Goal: Task Accomplishment & Management: Complete application form

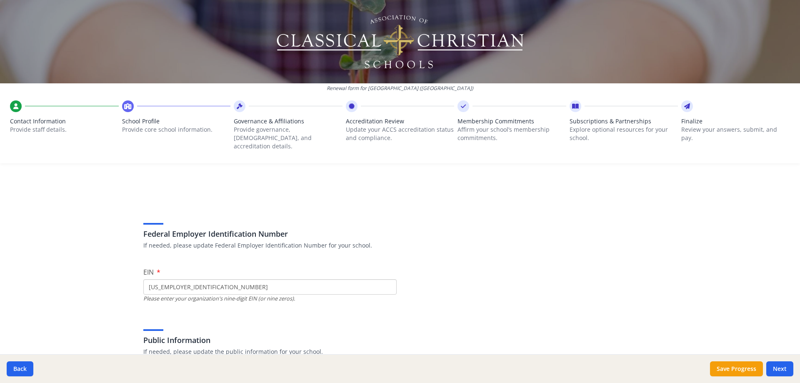
scroll to position [101, 0]
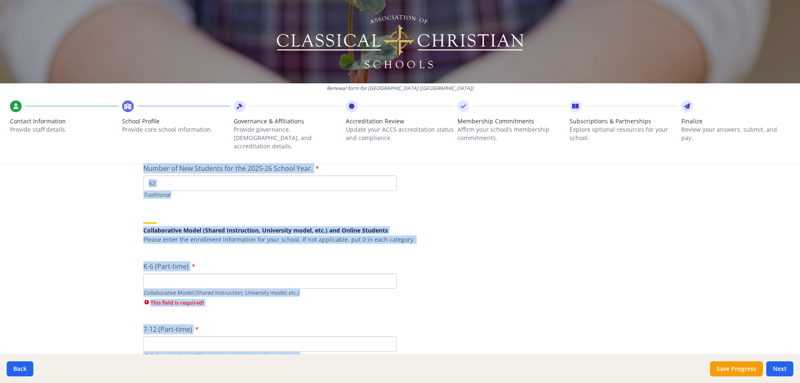
click at [223, 175] on input "62" at bounding box center [269, 182] width 253 height 15
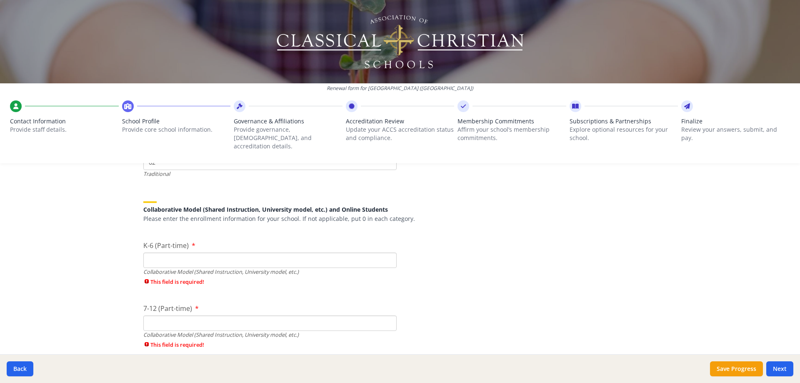
scroll to position [1942, 0]
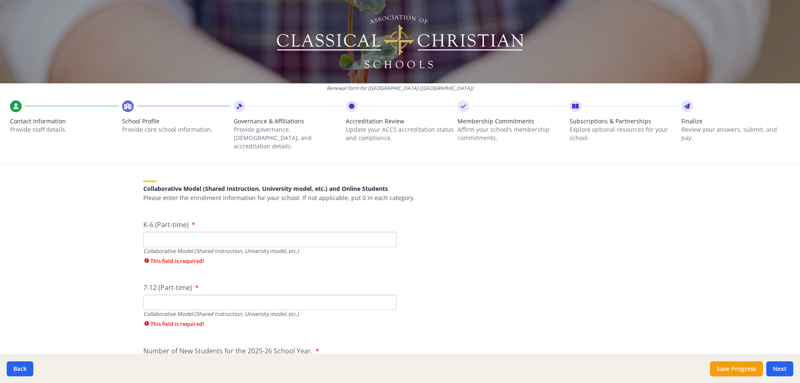
click at [230, 234] on input "K-6 (Part-time)" at bounding box center [269, 239] width 253 height 15
click at [231, 296] on input "7-12 (Part-time)" at bounding box center [269, 301] width 253 height 15
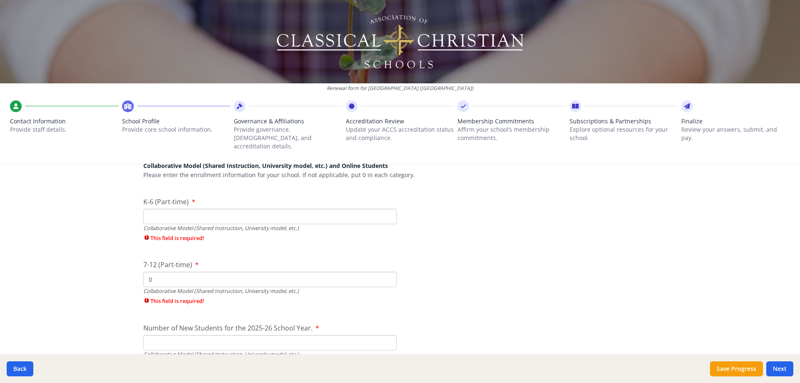
scroll to position [2025, 0]
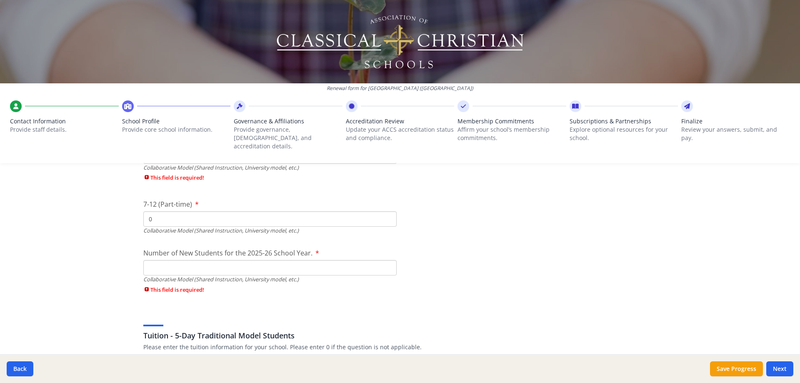
type input "0"
click at [245, 262] on input "Number of New Students for the 2025-26 School Year." at bounding box center [269, 267] width 253 height 15
type input "0"
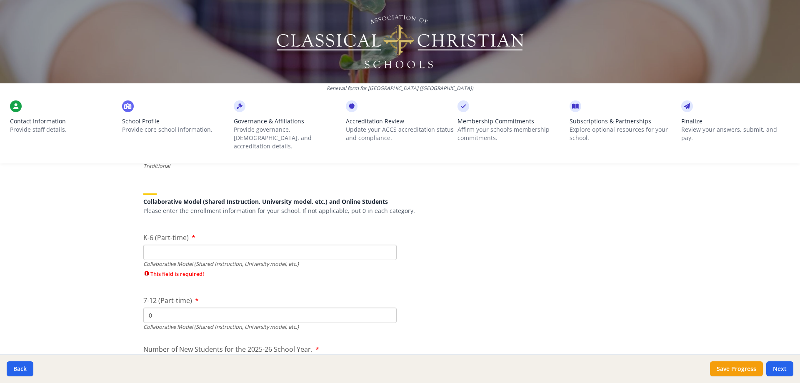
scroll to position [1933, 0]
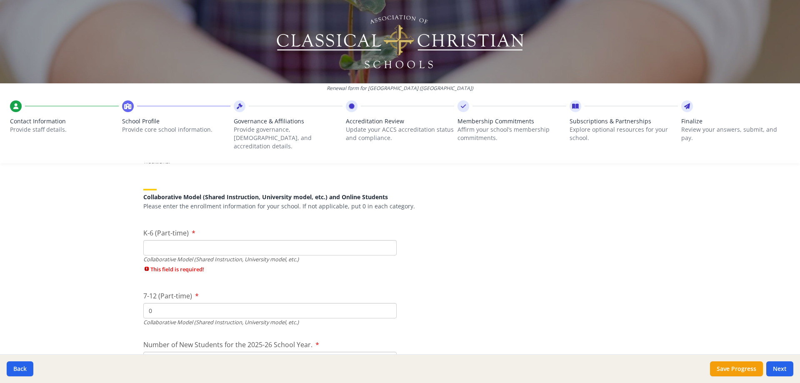
click at [238, 255] on div "Collaborative Model (Shared Instruction, University model, etc.)" at bounding box center [269, 259] width 253 height 8
click at [238, 241] on input "K-6 (Part-time)" at bounding box center [269, 247] width 253 height 15
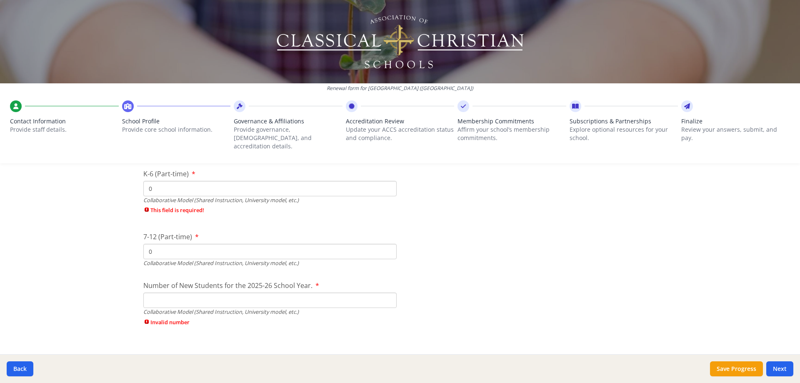
scroll to position [2017, 0]
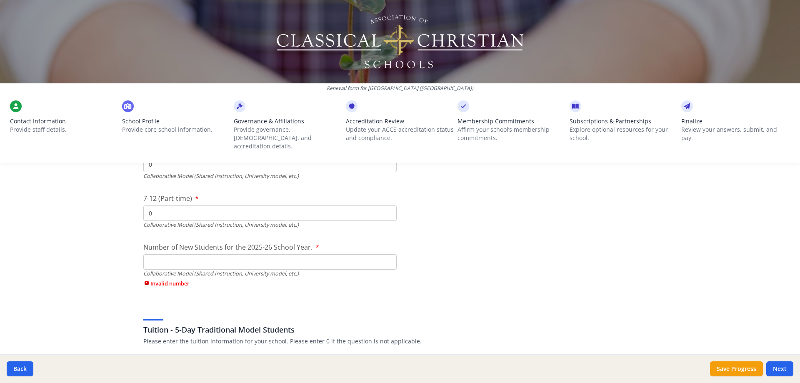
type input "0"
click at [226, 269] on div "Collaborative Model (Shared Instruction, University model, etc.)" at bounding box center [269, 273] width 253 height 8
click at [228, 259] on input "Number of New Students for the 2025-26 School Year." at bounding box center [269, 261] width 253 height 15
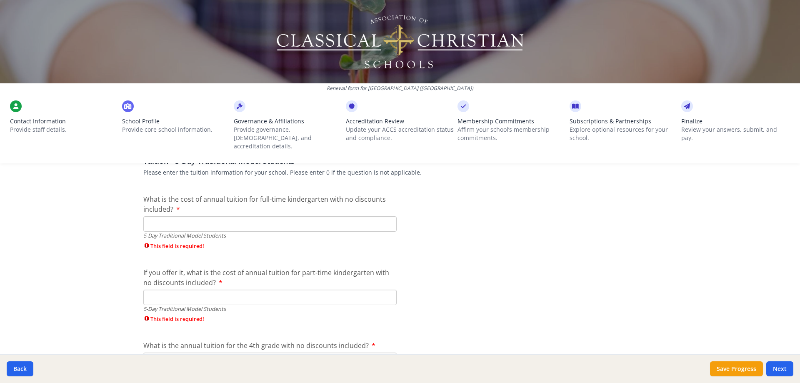
scroll to position [2183, 0]
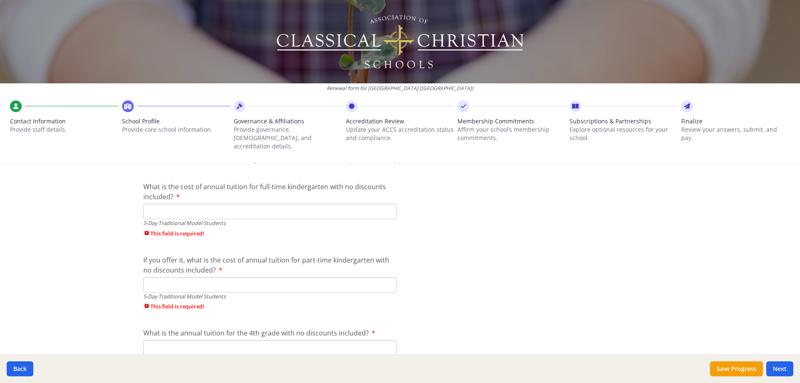
type input "0"
click at [188, 204] on input "What is the cost of annual tuition for full-time kindergarten with no discounts…" at bounding box center [269, 211] width 253 height 15
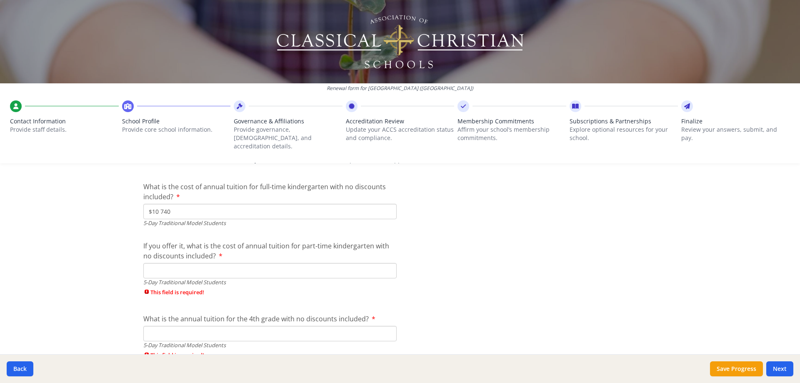
type input "$10 740"
click at [210, 264] on input "If you offer it, what is the cost of annual tuition for part-time kindergarten …" at bounding box center [269, 270] width 253 height 15
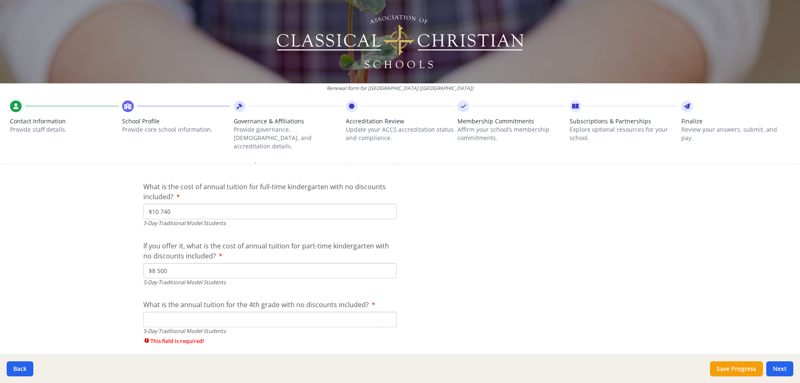
type input "$8 500"
click at [224, 317] on input "What is the annual tuition for the 4th grade with no discounts included?" at bounding box center [269, 318] width 253 height 15
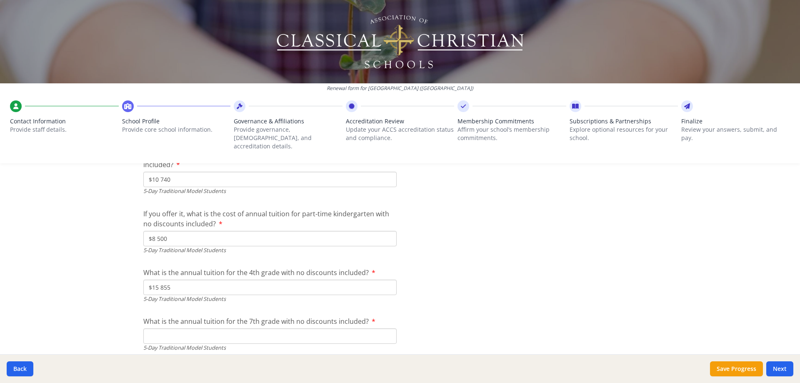
scroll to position [2267, 0]
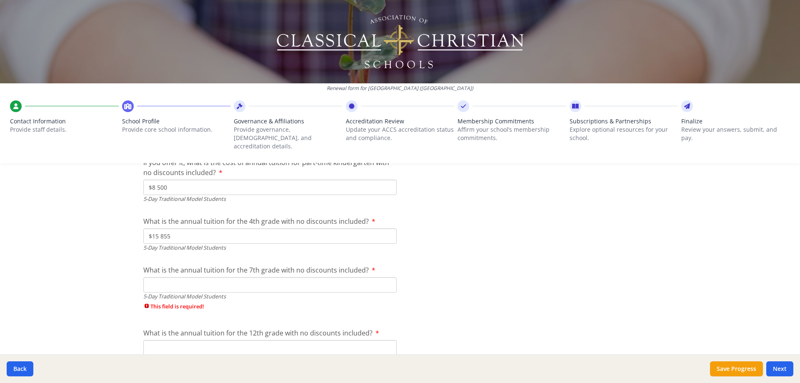
type input "$15 855"
click at [205, 280] on input "What is the annual tuition for the 7th grade with no discounts included?" at bounding box center [269, 284] width 253 height 15
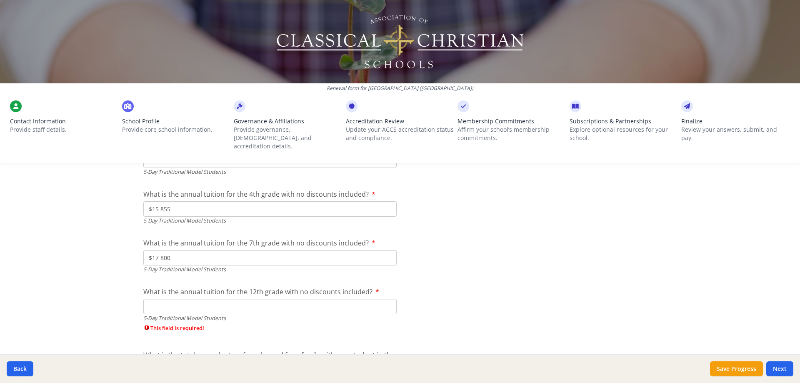
scroll to position [2308, 0]
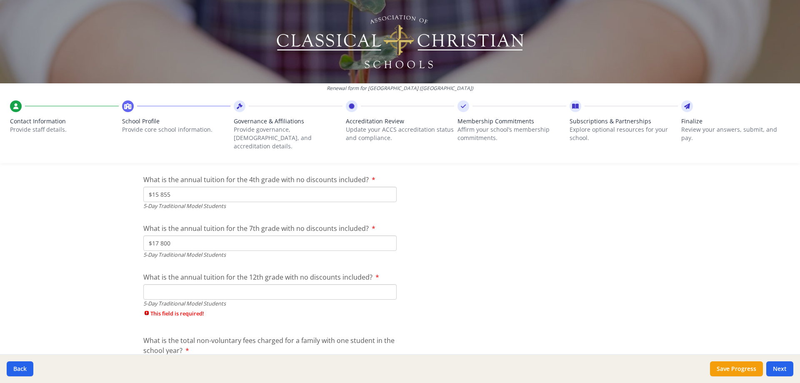
type input "$17 800"
click at [206, 284] on input "What is the annual tuition for the 12th grade with no discounts included?" at bounding box center [269, 291] width 253 height 15
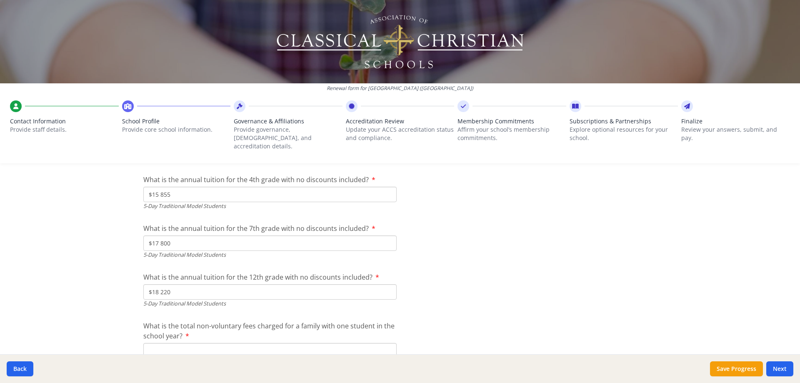
scroll to position [2350, 0]
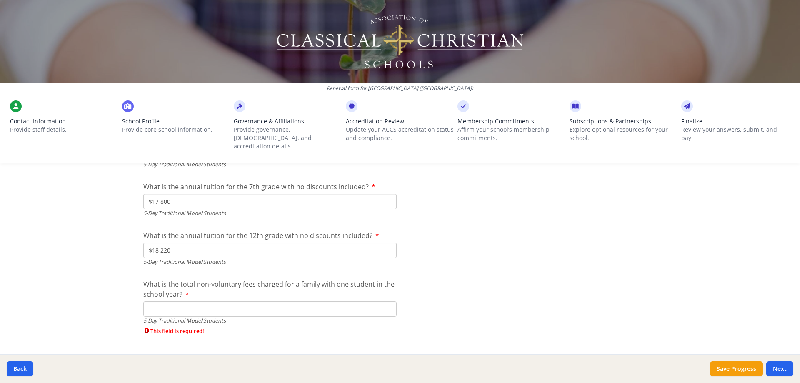
type input "$18 220"
click at [196, 301] on input "What is the total non-voluntary fees charged for a family with one student in t…" at bounding box center [269, 308] width 253 height 15
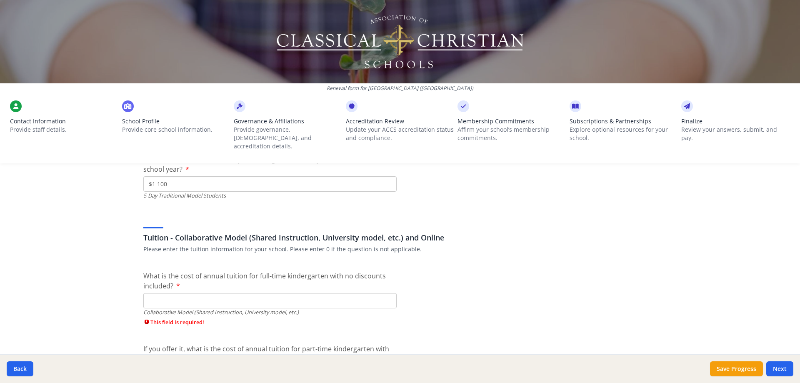
scroll to position [2516, 0]
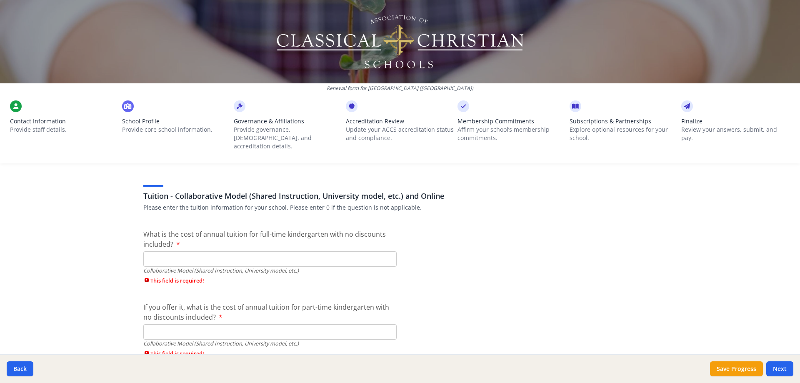
type input "$1 100"
click at [233, 251] on input "What is the cost of annual tuition for full-time kindergarten with no discounts…" at bounding box center [269, 258] width 253 height 15
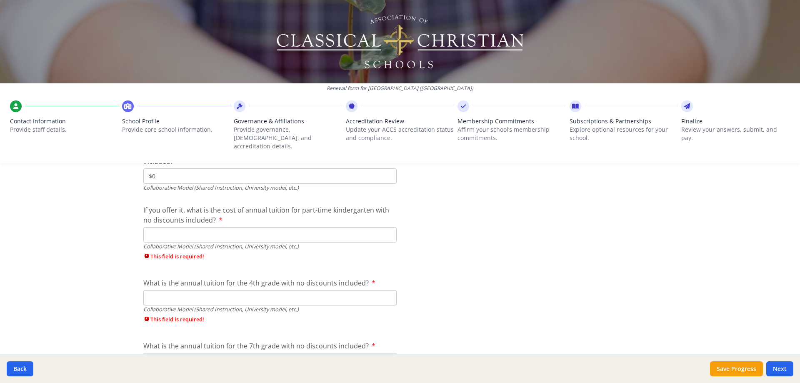
scroll to position [2600, 0]
type input "$0"
click at [248, 227] on input "If you offer it, what is the cost of annual tuition for part-time kindergarten …" at bounding box center [269, 234] width 253 height 15
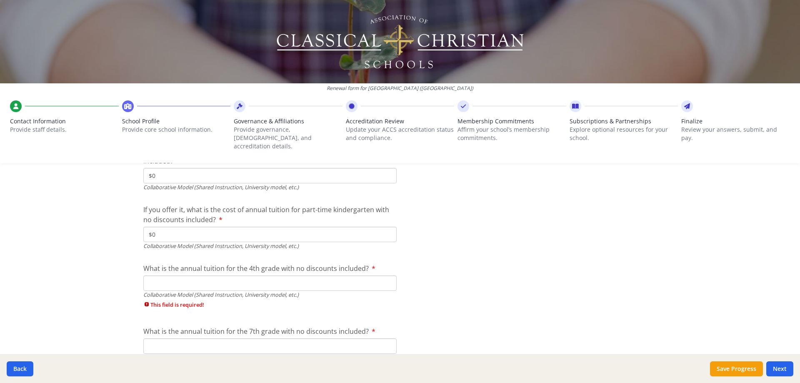
type input "$0"
click at [231, 277] on input "What is the annual tuition for the 4th grade with no discounts included?" at bounding box center [269, 282] width 253 height 15
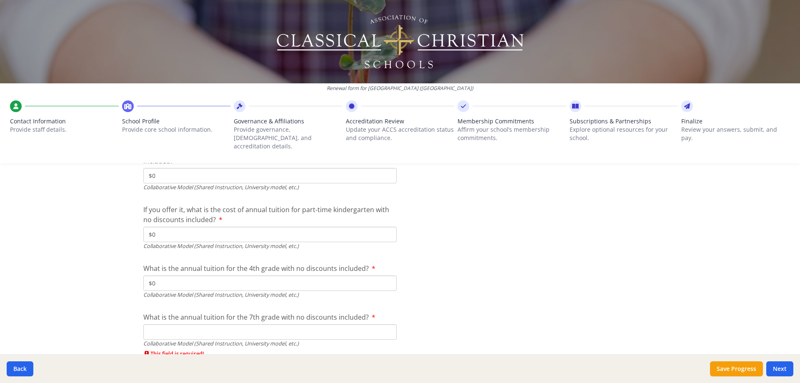
type input "$0"
click at [242, 324] on input "What is the annual tuition for the 7th grade with no discounts included?" at bounding box center [269, 331] width 253 height 15
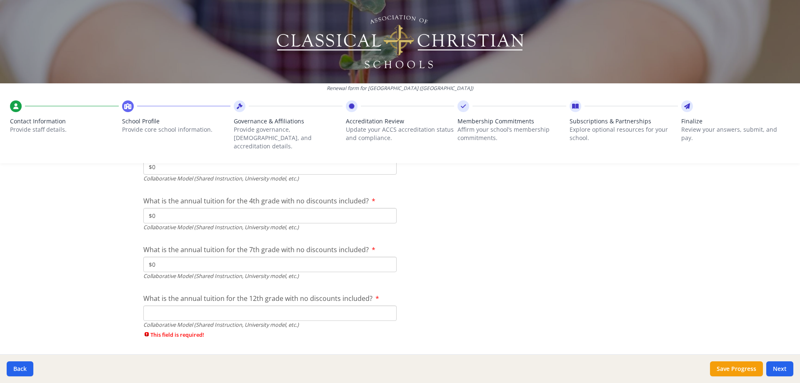
scroll to position [2725, 0]
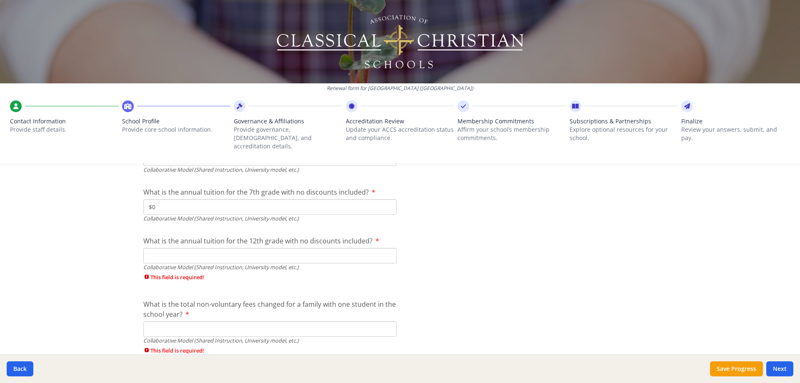
type input "$0"
click at [235, 248] on input "What is the annual tuition for the 12th grade with no discounts included?" at bounding box center [269, 255] width 253 height 15
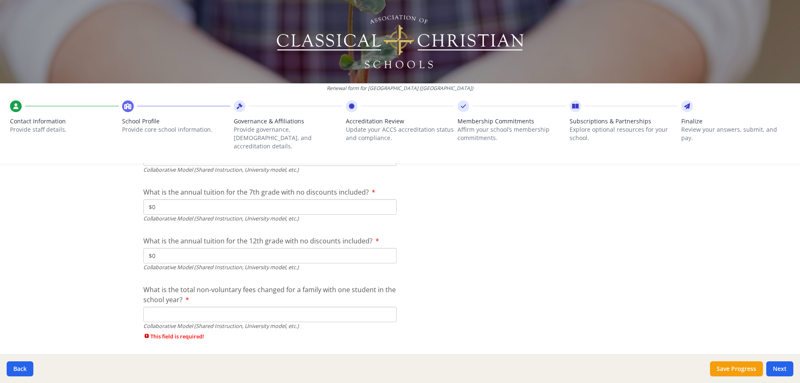
type input "$0"
click at [235, 307] on input "What is the total non-voluntary fees changed for a family with one student in t…" at bounding box center [269, 313] width 253 height 15
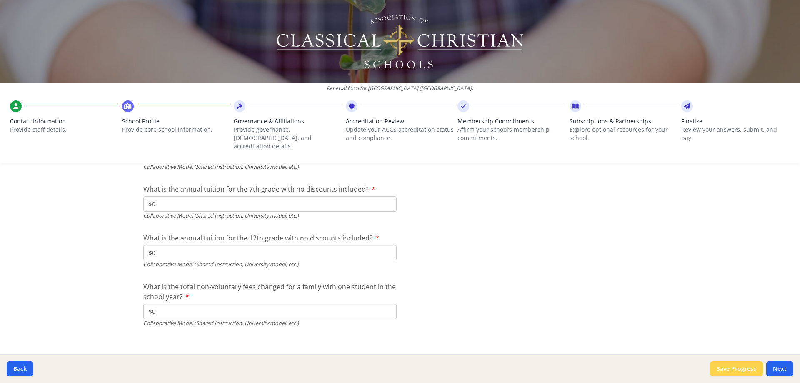
type input "$0"
click at [735, 369] on button "Save Progress" at bounding box center [736, 368] width 53 height 15
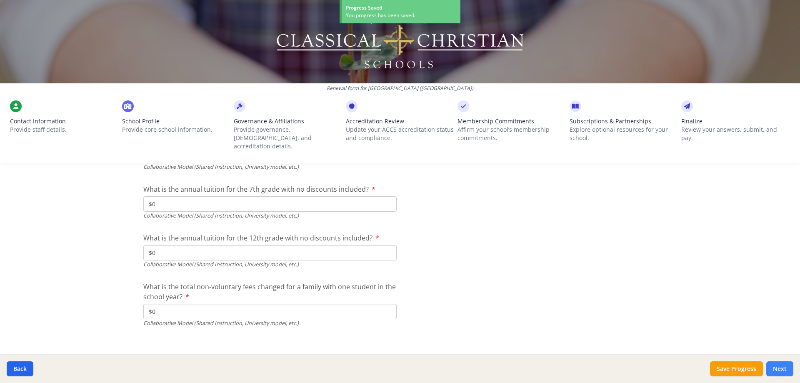
click at [784, 367] on button "Next" at bounding box center [779, 368] width 27 height 15
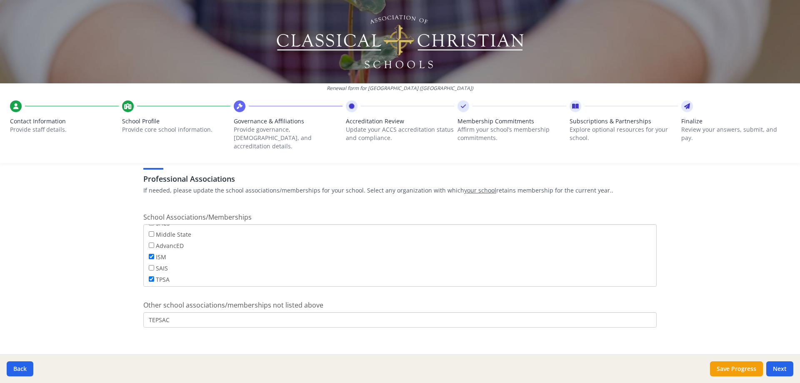
scroll to position [67, 0]
click at [724, 366] on button "Save Progress" at bounding box center [736, 368] width 53 height 15
click at [780, 368] on button "Next" at bounding box center [779, 368] width 27 height 15
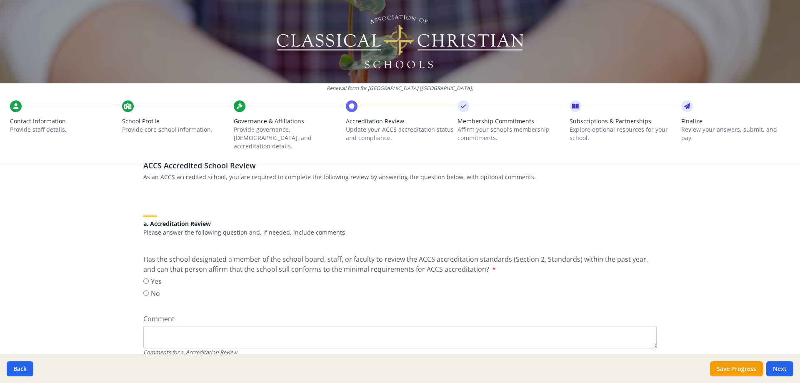
scroll to position [83, 0]
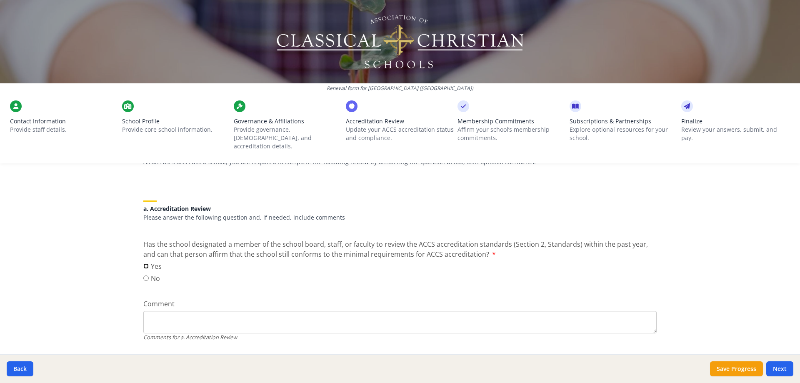
click at [143, 263] on input "Yes" at bounding box center [145, 265] width 5 height 5
radio input "true"
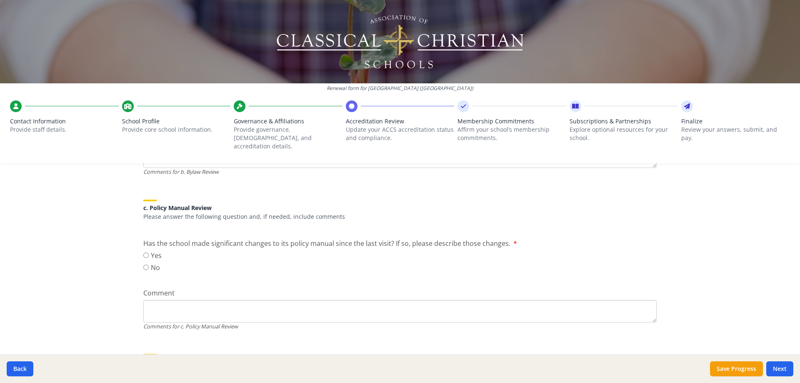
scroll to position [416, 0]
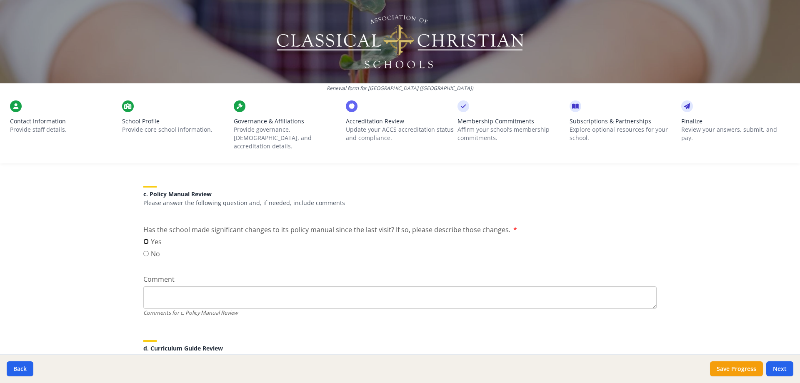
click at [144, 239] on input "Yes" at bounding box center [145, 241] width 5 height 5
radio input "true"
click at [144, 239] on input "Yes" at bounding box center [145, 241] width 5 height 5
click at [191, 237] on div "Yes No" at bounding box center [399, 249] width 513 height 24
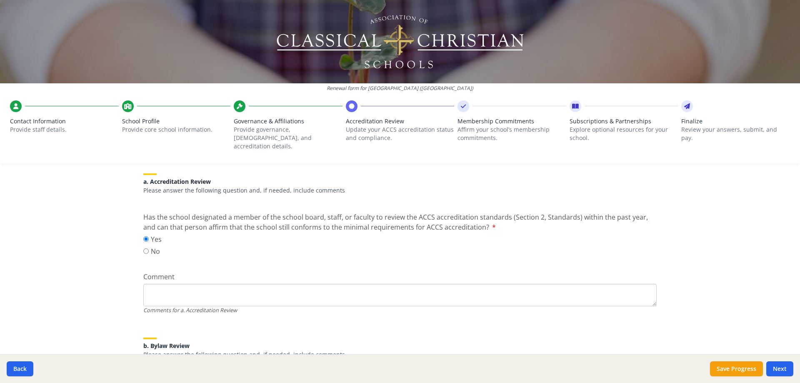
scroll to position [125, 0]
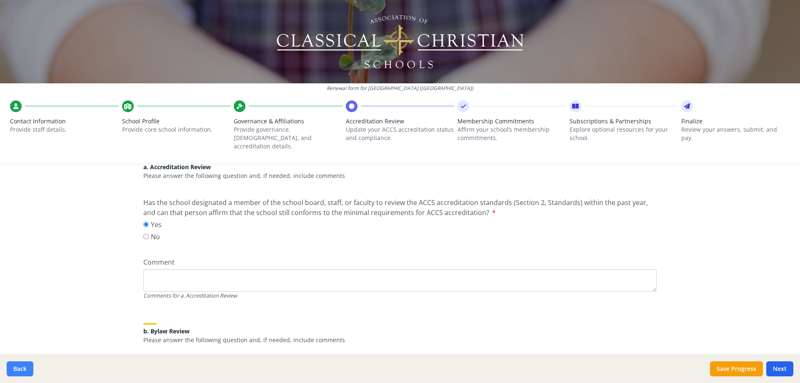
click at [16, 369] on button "Back" at bounding box center [20, 368] width 27 height 15
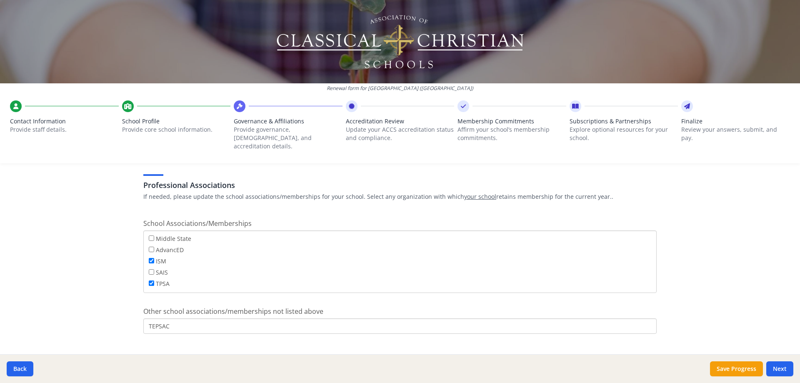
scroll to position [491, 0]
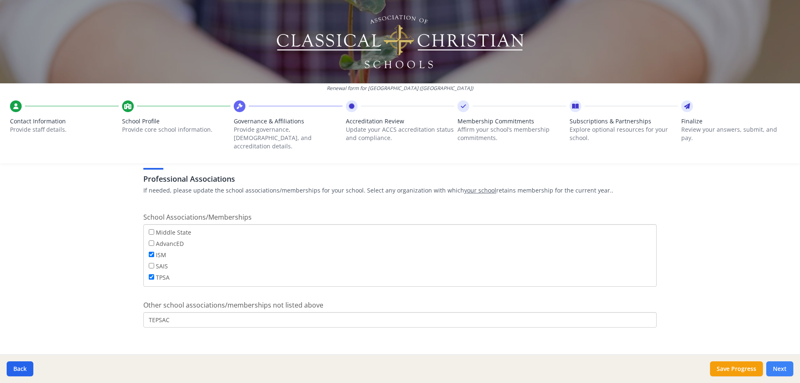
click at [779, 365] on button "Next" at bounding box center [779, 368] width 27 height 15
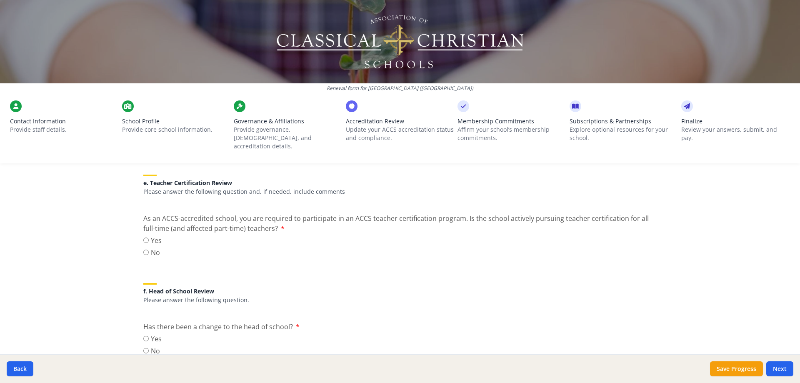
scroll to position [750, 0]
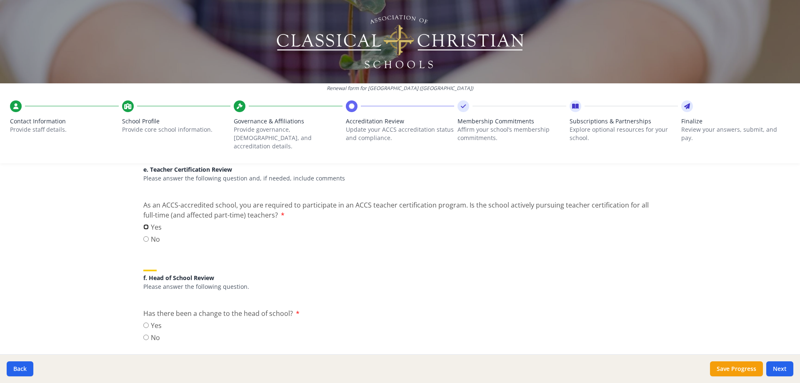
click at [143, 224] on input "Yes" at bounding box center [145, 226] width 5 height 5
radio input "true"
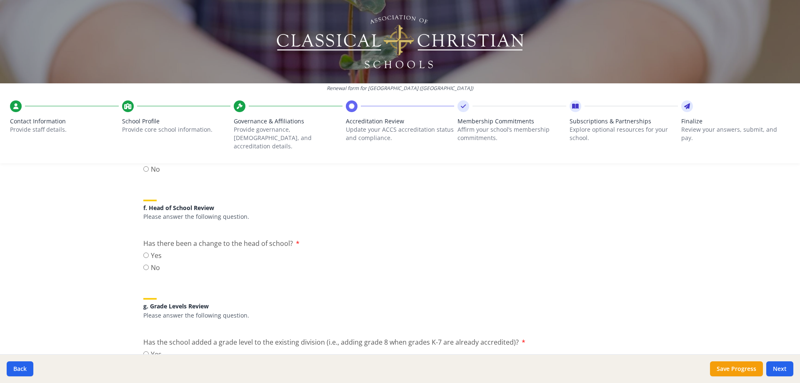
scroll to position [833, 0]
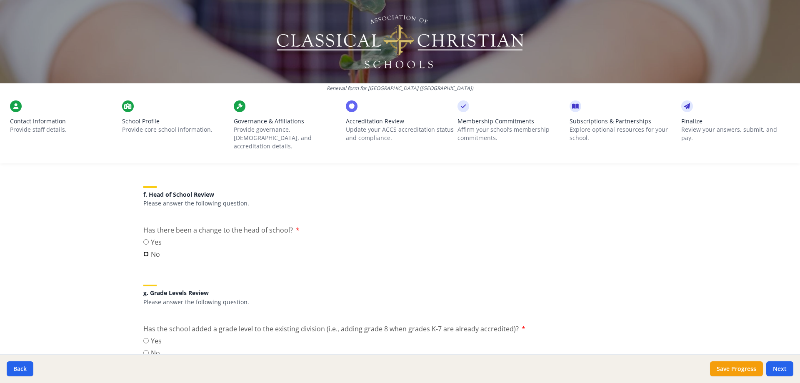
click at [143, 251] on input "No" at bounding box center [145, 253] width 5 height 5
radio input "true"
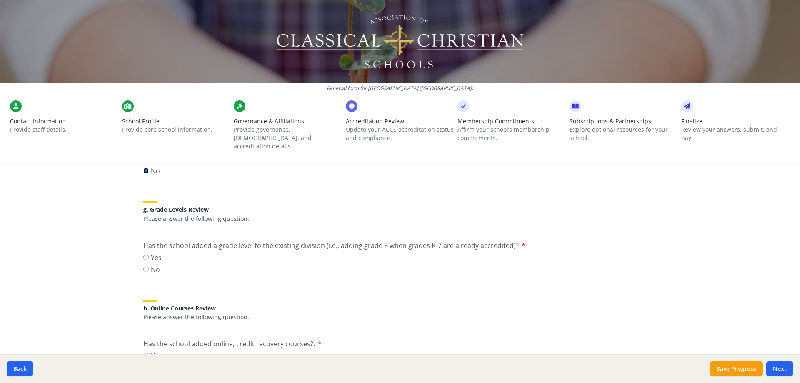
scroll to position [958, 0]
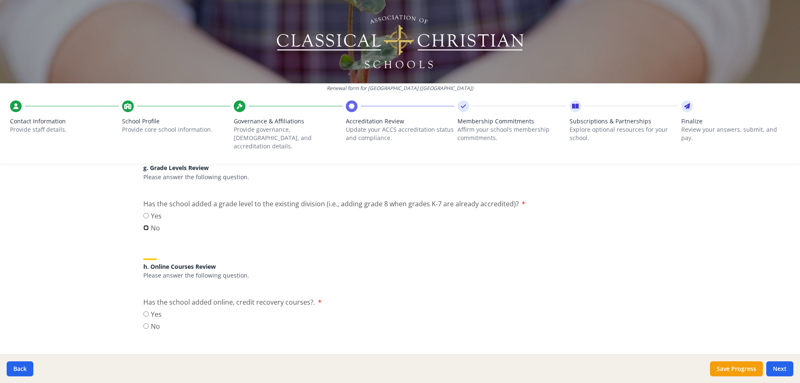
click at [143, 225] on input "No" at bounding box center [145, 227] width 5 height 5
radio input "true"
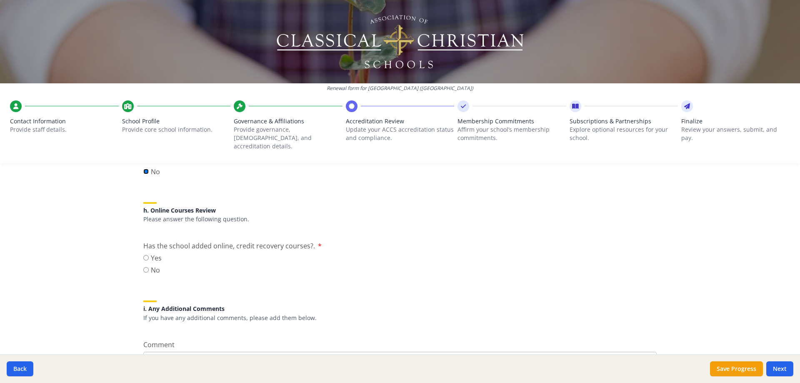
scroll to position [1041, 0]
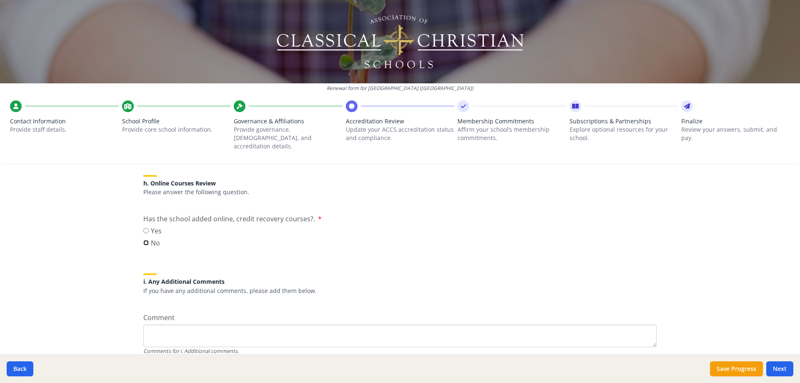
click at [143, 240] on input "No" at bounding box center [145, 242] width 5 height 5
radio input "true"
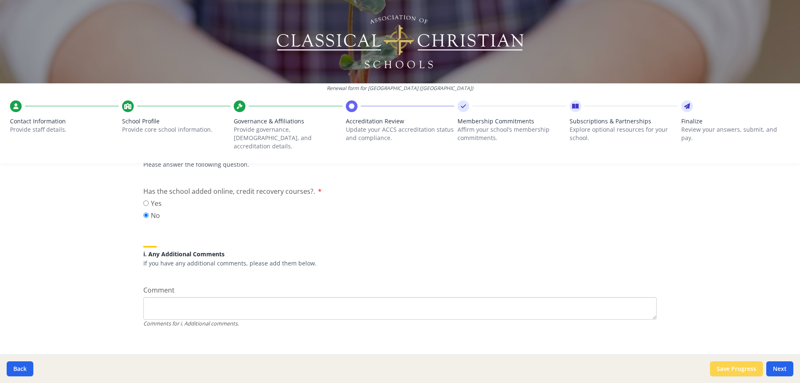
click at [724, 371] on button "Save Progress" at bounding box center [736, 368] width 53 height 15
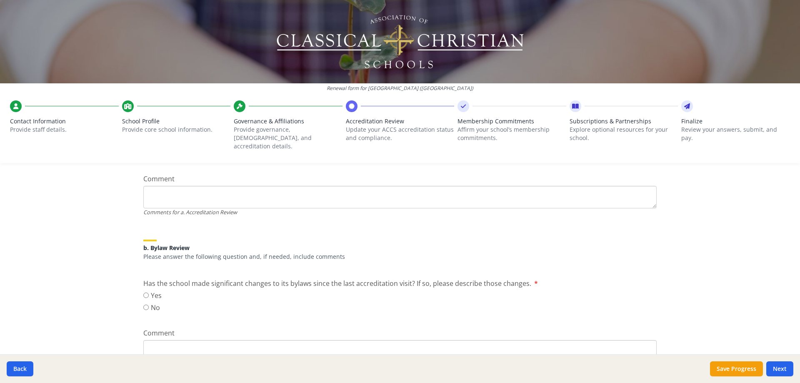
scroll to position [250, 0]
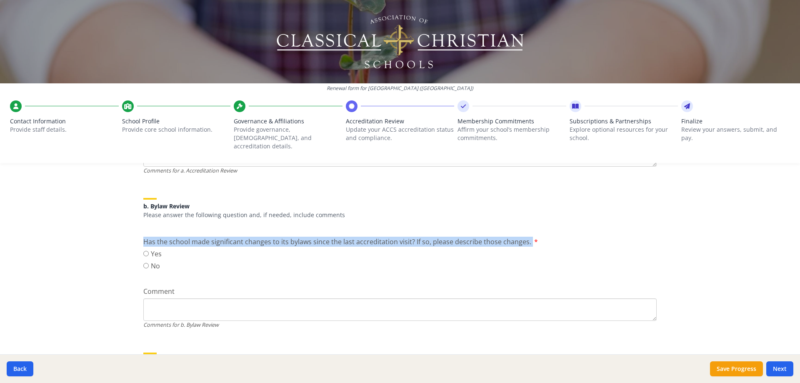
drag, startPoint x: 141, startPoint y: 231, endPoint x: 539, endPoint y: 233, distance: 398.5
click at [539, 237] on div "Has the school made significant changes to its bylaws since the last accreditat…" at bounding box center [399, 255] width 513 height 36
copy label "Has the school made significant changes to its bylaws since the last accreditat…"
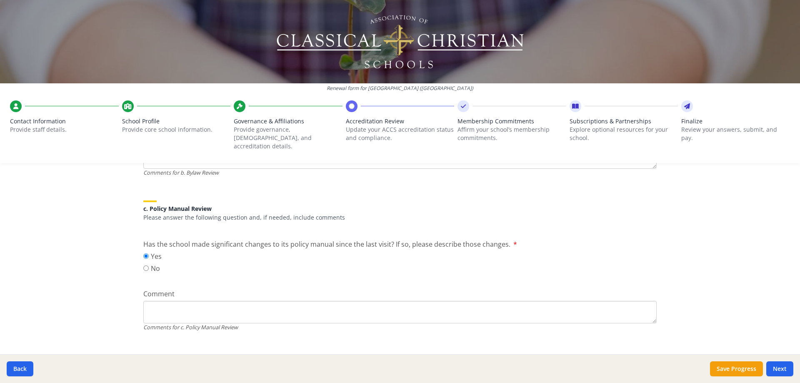
scroll to position [416, 0]
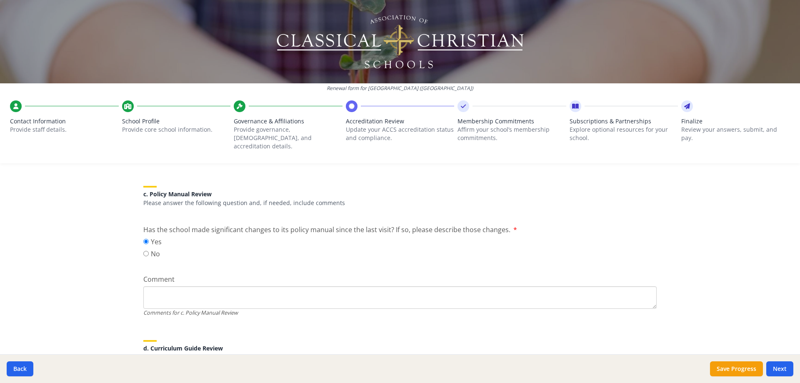
drag, startPoint x: 130, startPoint y: 218, endPoint x: 126, endPoint y: 221, distance: 5.4
click at [119, 224] on div "Renewal form for [GEOGRAPHIC_DATA] ([GEOGRAPHIC_DATA]) Contact Information Prov…" at bounding box center [400, 191] width 800 height 383
drag, startPoint x: 142, startPoint y: 220, endPoint x: 176, endPoint y: 222, distance: 34.6
click at [176, 225] on span "Has the school made significant changes to its policy manual since the last vis…" at bounding box center [326, 229] width 367 height 9
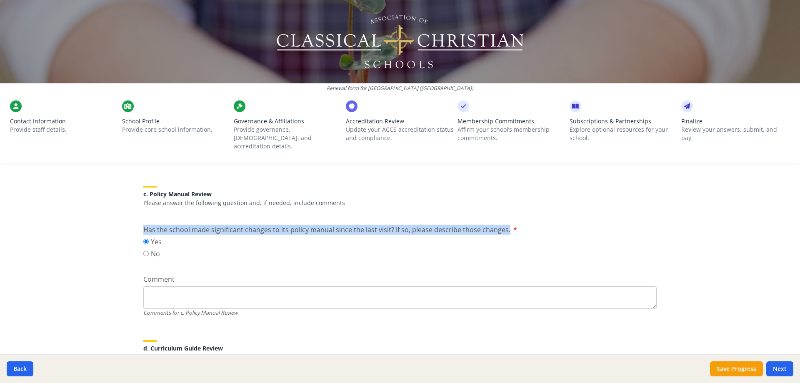
drag, startPoint x: 502, startPoint y: 220, endPoint x: 127, endPoint y: 220, distance: 375.2
click at [127, 220] on div "Renewal form for [GEOGRAPHIC_DATA] ([GEOGRAPHIC_DATA]) Contact Information Prov…" at bounding box center [400, 191] width 800 height 383
copy span "Has the school made significant changes to its policy manual since the last vis…"
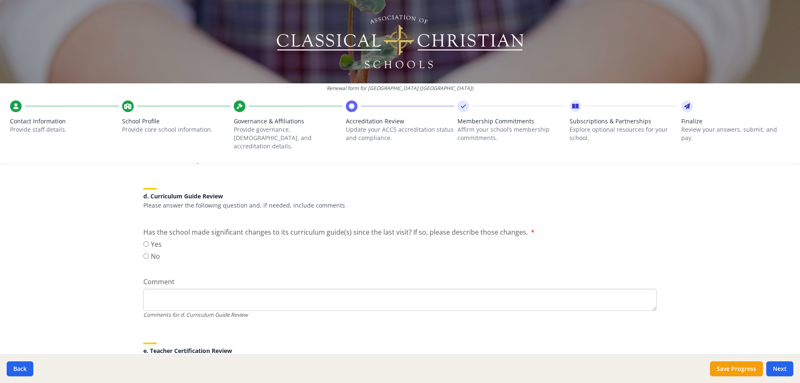
scroll to position [583, 0]
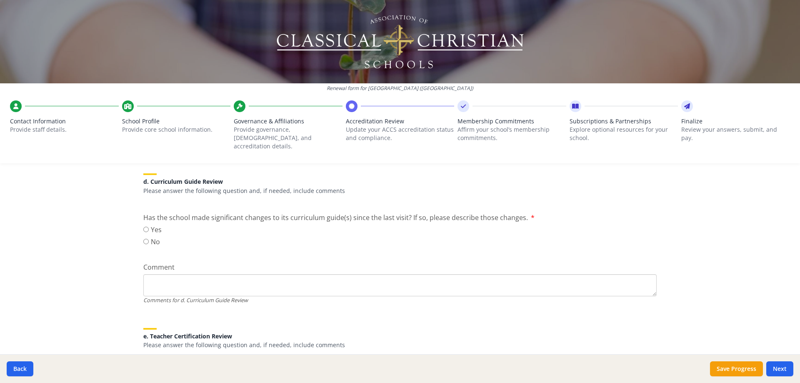
click at [129, 211] on div "Renewal form for [GEOGRAPHIC_DATA] ([GEOGRAPHIC_DATA]) Contact Information Prov…" at bounding box center [400, 191] width 800 height 383
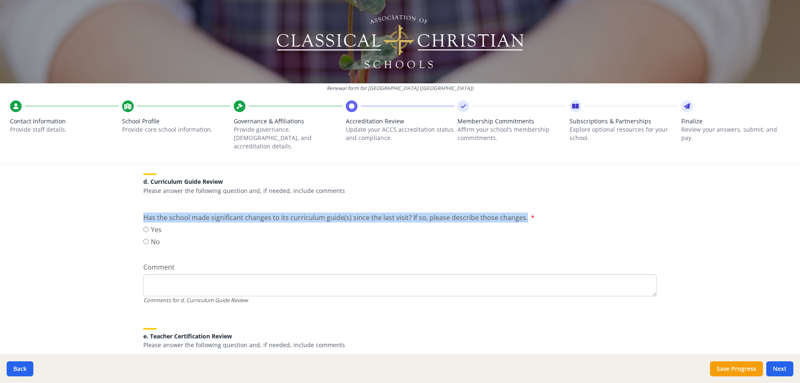
drag, startPoint x: 138, startPoint y: 207, endPoint x: 517, endPoint y: 210, distance: 379.0
click at [517, 210] on div "ACCS Accredited School Review As an ACCS accredited school, you are required to…" at bounding box center [399, 232] width 533 height 1253
copy span "Has the school made significant changes to its curriculum guide(s) since the la…"
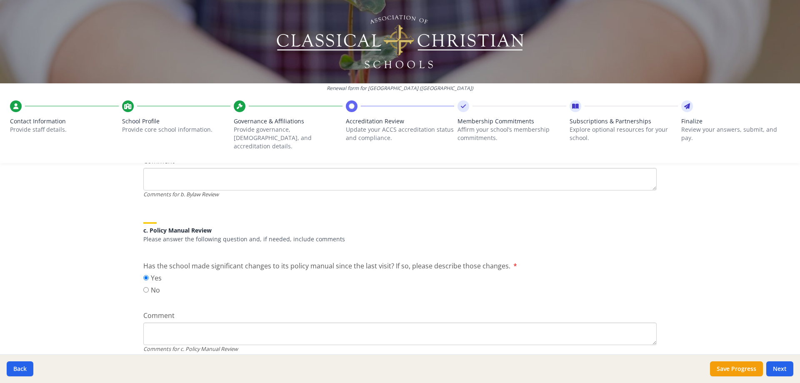
scroll to position [361, 0]
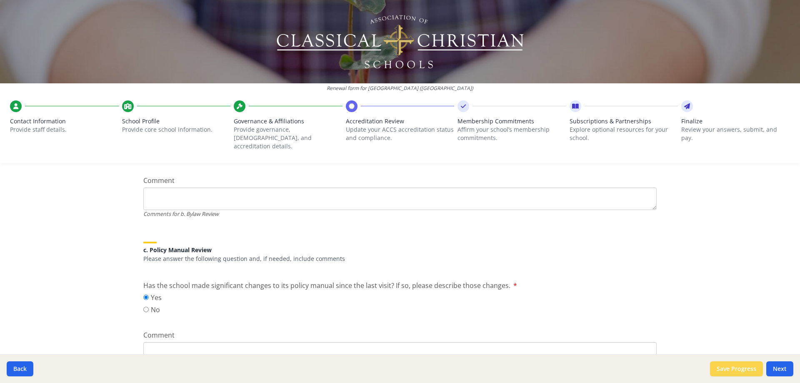
click at [730, 368] on button "Save Progress" at bounding box center [736, 368] width 53 height 15
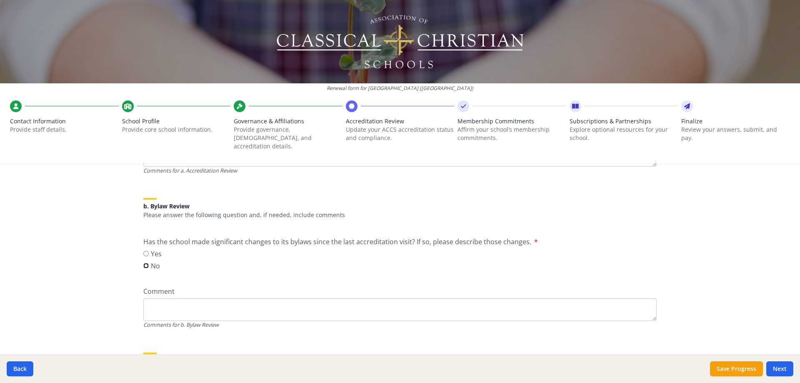
drag, startPoint x: 144, startPoint y: 258, endPoint x: 154, endPoint y: 258, distance: 10.8
click at [144, 263] on input "No" at bounding box center [145, 265] width 5 height 5
radio input "true"
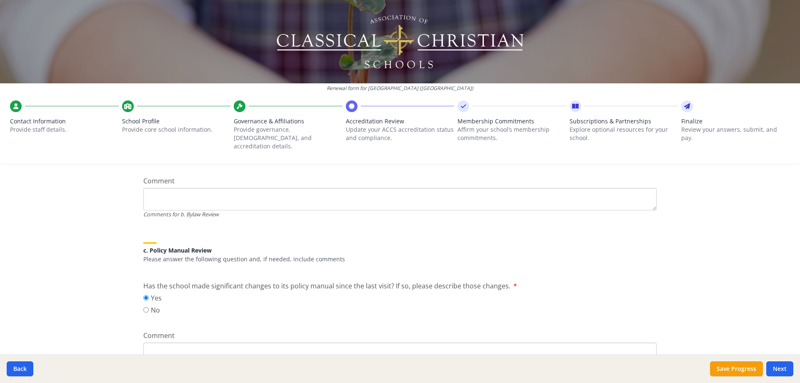
scroll to position [375, 0]
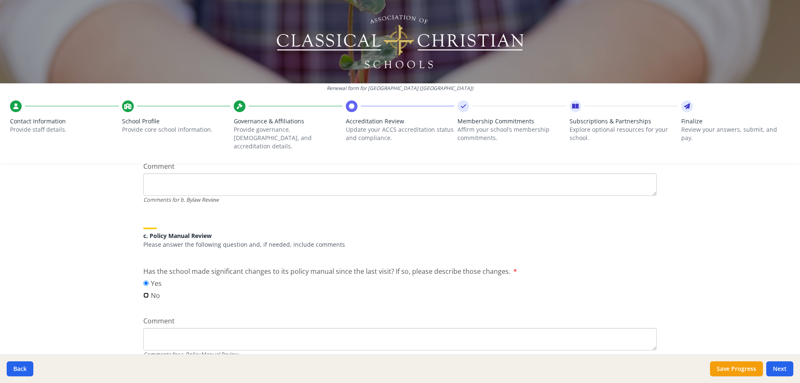
click at [144, 292] on input "No" at bounding box center [145, 294] width 5 height 5
radio input "true"
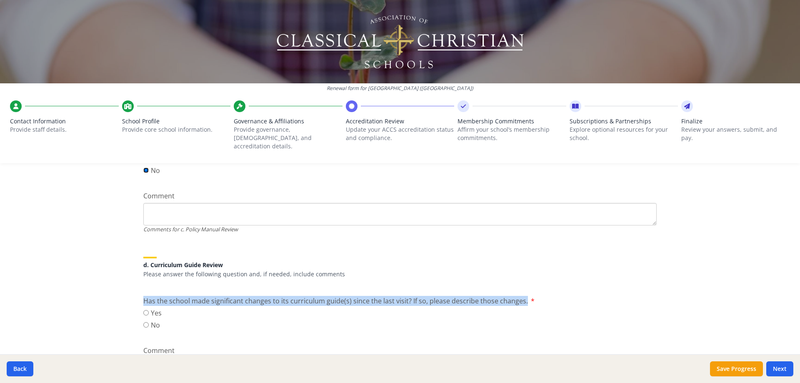
scroll to position [541, 0]
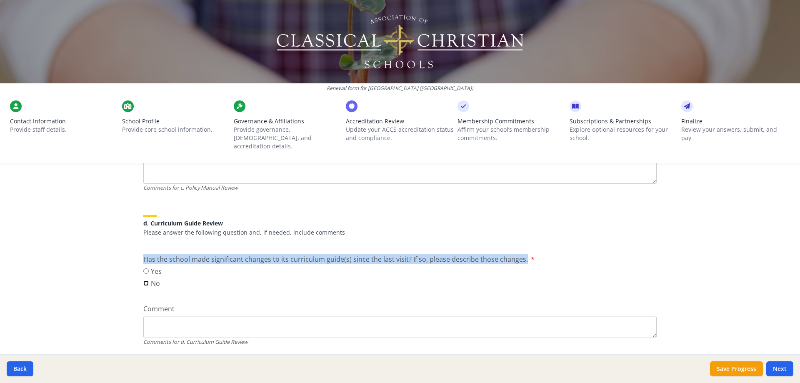
click at [144, 280] on input "No" at bounding box center [145, 282] width 5 height 5
radio input "true"
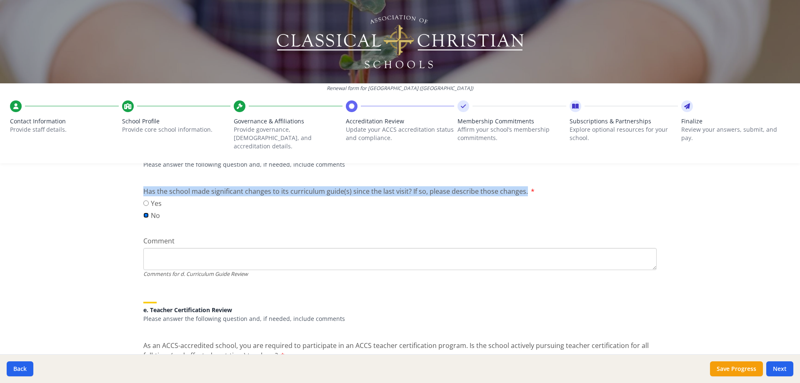
scroll to position [625, 0]
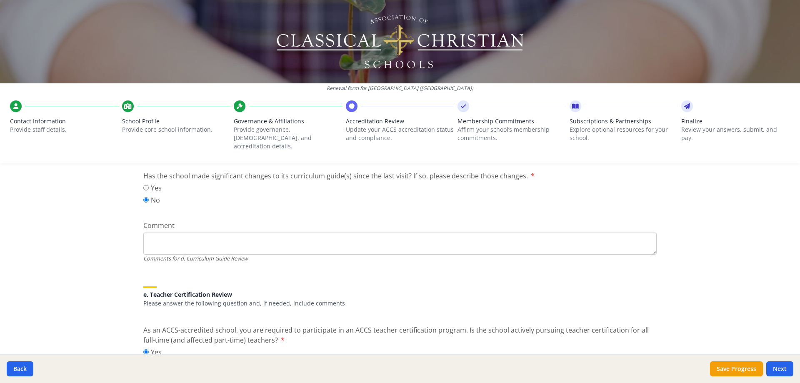
click at [348, 220] on div "Comment Comments for d. Curriculum Guide Review" at bounding box center [399, 241] width 513 height 42
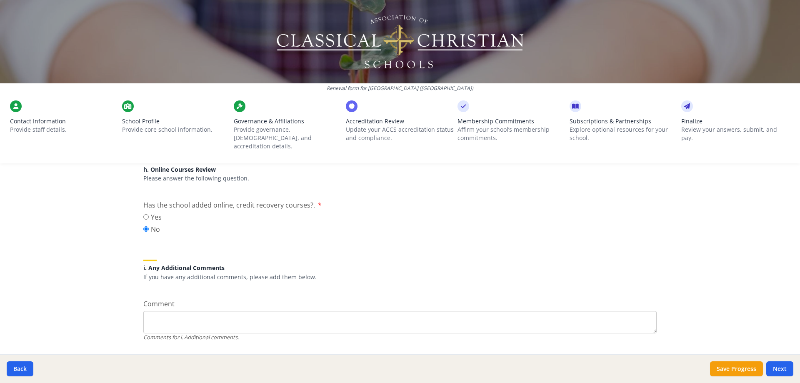
scroll to position [1069, 0]
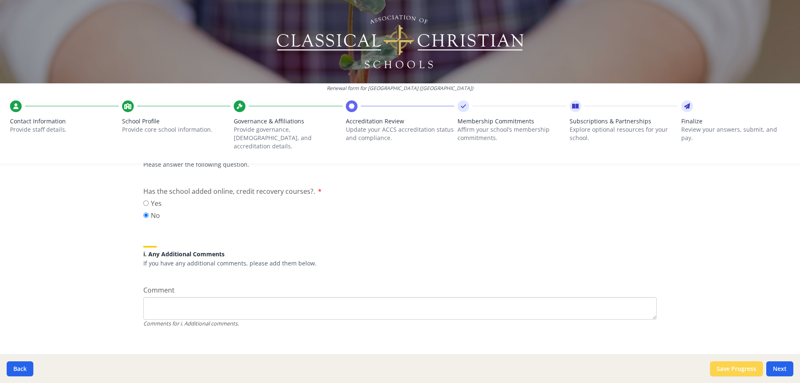
click at [728, 370] on button "Save Progress" at bounding box center [736, 368] width 53 height 15
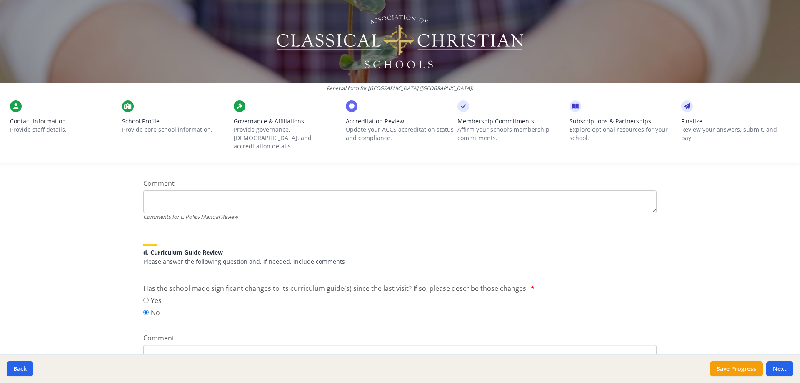
scroll to position [527, 0]
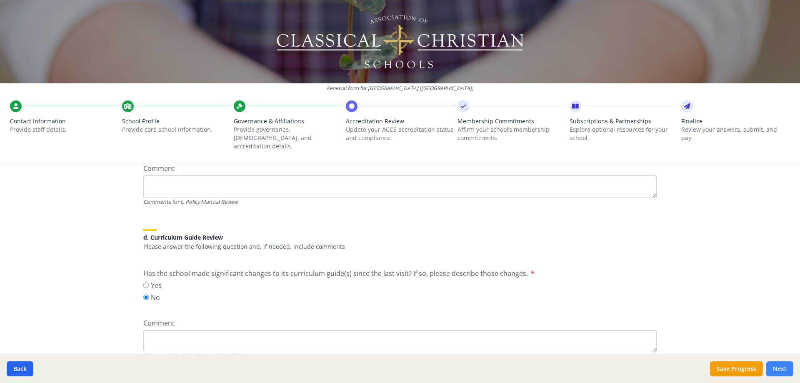
click at [777, 370] on button "Next" at bounding box center [779, 368] width 27 height 15
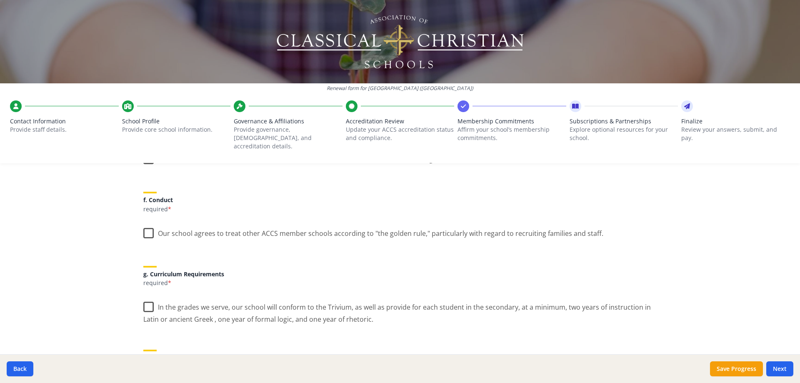
click at [144, 222] on label "Our school agrees to treat other ACCS member schools according to "the golden r…" at bounding box center [373, 231] width 460 height 18
click at [0, 0] on input "Our school agrees to treat other ACCS member schools according to "the golden r…" at bounding box center [0, 0] width 0 height 0
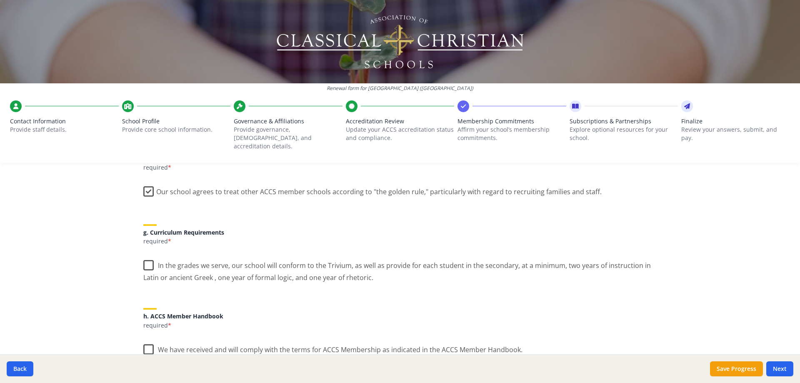
scroll to position [610, 0]
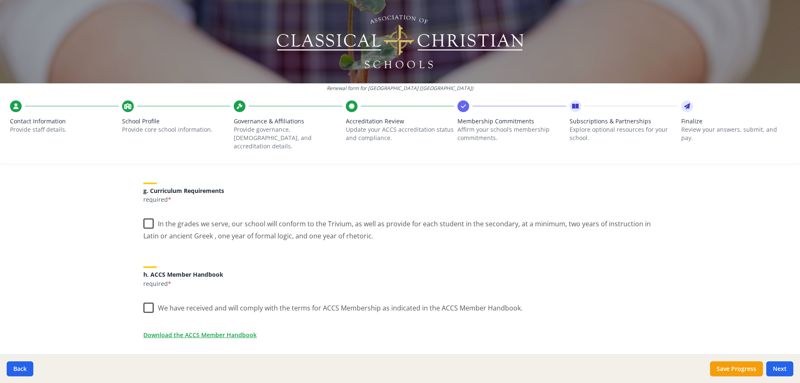
click at [144, 214] on label "In the grades we serve, our school will conform to the Trivium, as well as prov…" at bounding box center [399, 227] width 513 height 28
click at [0, 0] on input "In the grades we serve, our school will conform to the Trivium, as well as prov…" at bounding box center [0, 0] width 0 height 0
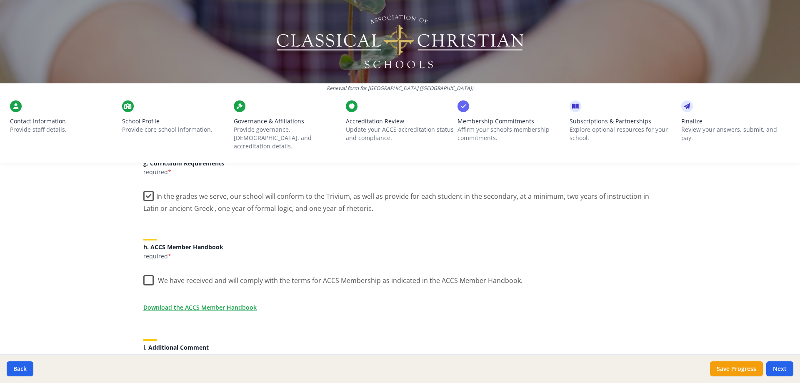
scroll to position [652, 0]
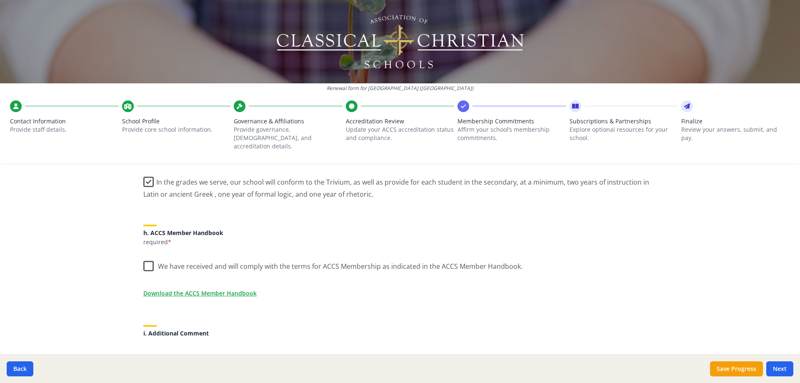
click at [147, 258] on label "We have received and will comply with the terms for ACCS Membership as indicate…" at bounding box center [332, 264] width 379 height 18
click at [0, 0] on input "We have received and will comply with the terms for ACCS Membership as indicate…" at bounding box center [0, 0] width 0 height 0
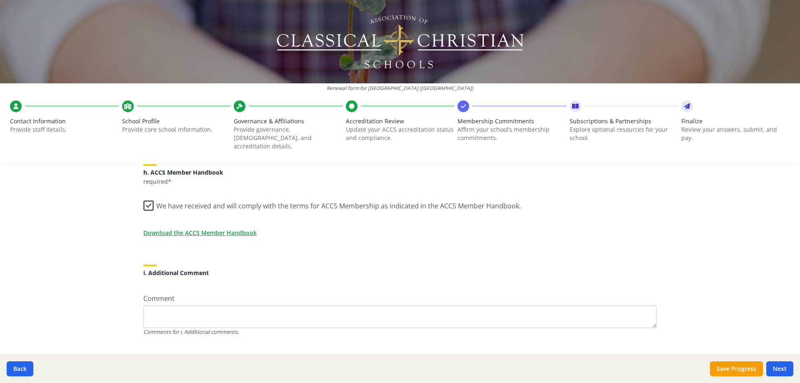
scroll to position [721, 0]
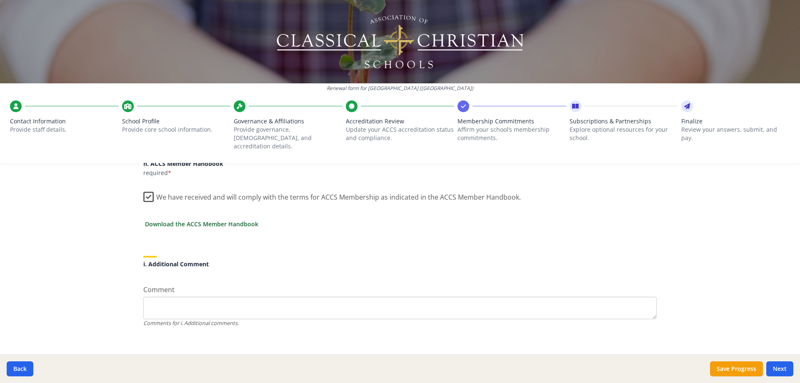
click at [203, 219] on link "Download the ACCS Member Handbook" at bounding box center [201, 223] width 113 height 9
click at [781, 367] on button "Next" at bounding box center [779, 368] width 27 height 15
click at [734, 368] on button "Save Progress" at bounding box center [736, 368] width 53 height 15
click at [781, 370] on button "Next" at bounding box center [779, 368] width 27 height 15
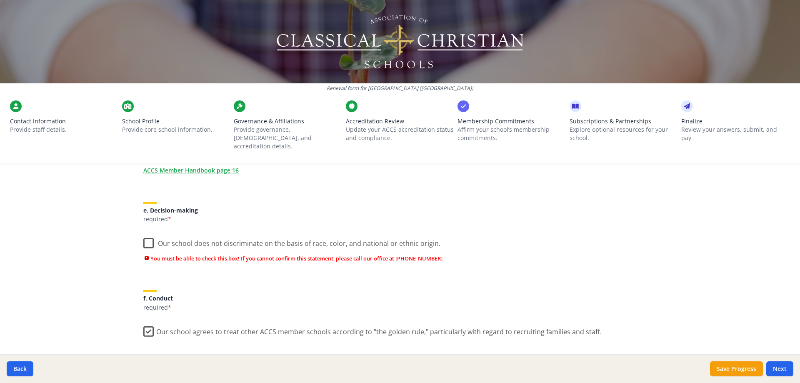
scroll to position [459, 0]
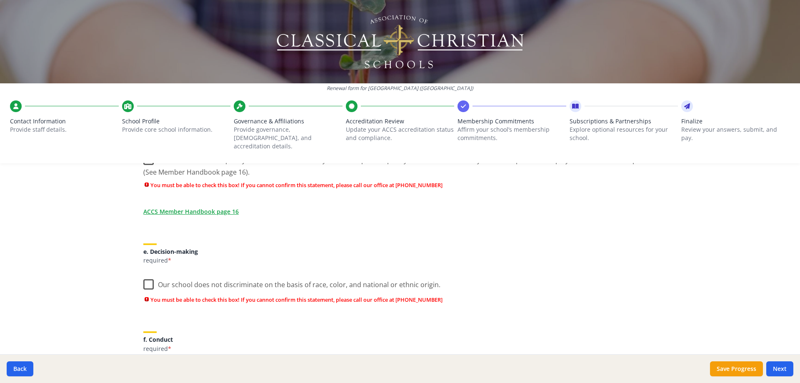
click at [146, 274] on label "Our school does not discriminate on the basis of race, color, and national or e…" at bounding box center [291, 283] width 297 height 18
click at [0, 0] on input "Our school does not discriminate on the basis of race, color, and national or e…" at bounding box center [0, 0] width 0 height 0
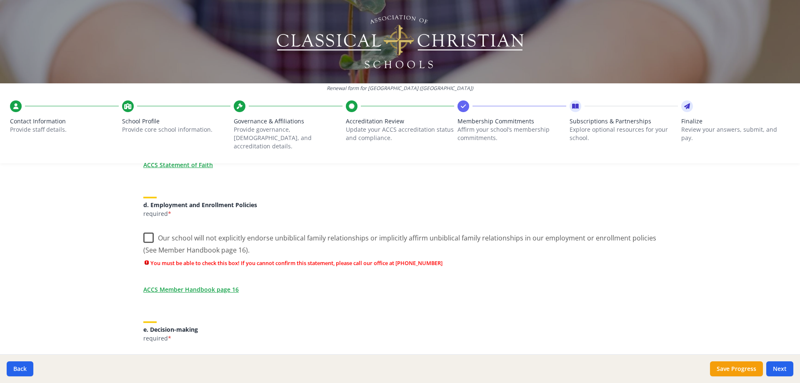
scroll to position [376, 0]
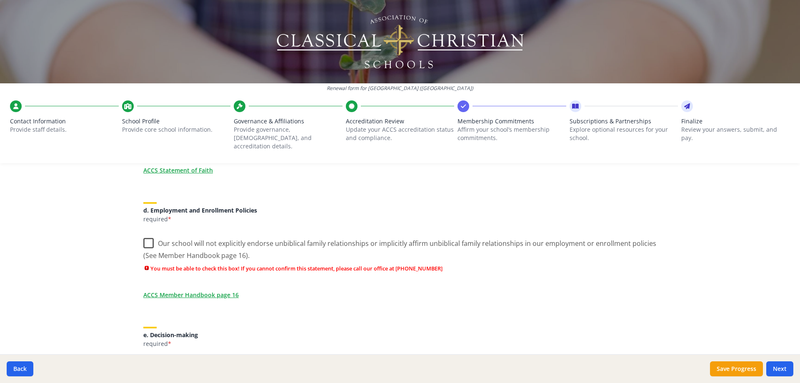
click at [144, 234] on label "Our school will not explicitly endorse unbiblical family relationships or impli…" at bounding box center [399, 246] width 513 height 28
click at [0, 0] on input "Our school will not explicitly endorse unbiblical family relationships or impli…" at bounding box center [0, 0] width 0 height 0
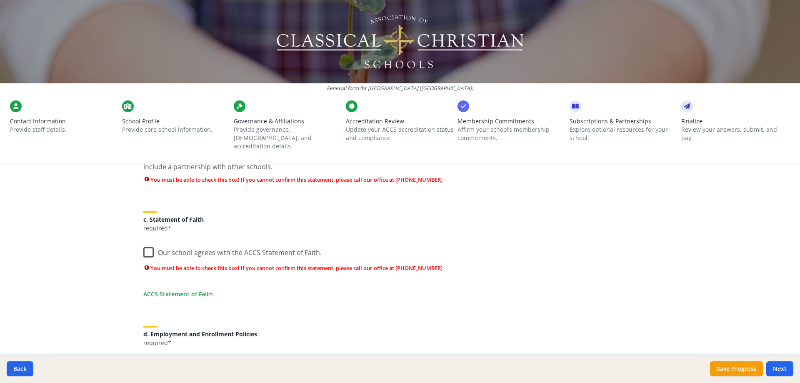
scroll to position [251, 0]
click at [148, 244] on label "Our school agrees with the ACCS Statement of Faith." at bounding box center [232, 252] width 178 height 18
click at [0, 0] on input "Our school agrees with the ACCS Statement of Faith." at bounding box center [0, 0] width 0 height 0
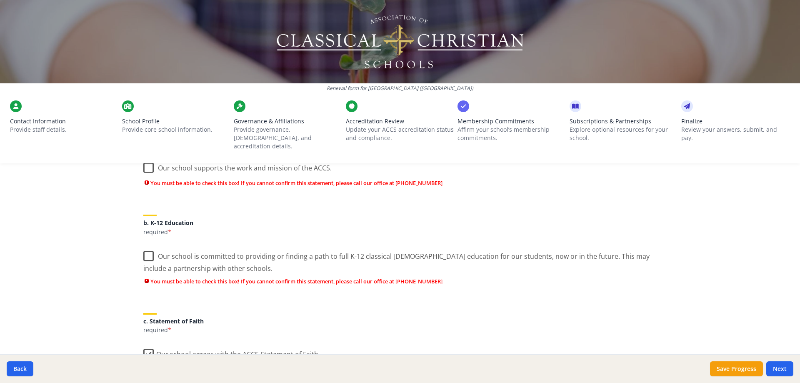
scroll to position [126, 0]
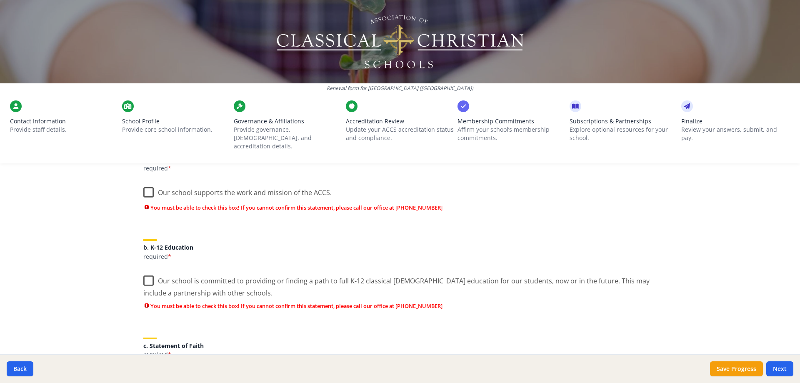
click at [143, 276] on label "Our school is committed to providing or finding a path to full K-12 classical […" at bounding box center [399, 284] width 513 height 28
click at [0, 0] on input "Our school is committed to providing or finding a path to full K-12 classical […" at bounding box center [0, 0] width 0 height 0
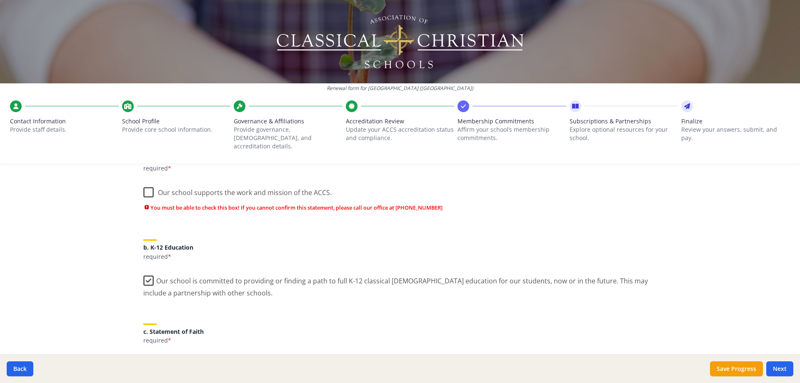
click at [144, 182] on label "Our school supports the work and mission of the ACCS." at bounding box center [237, 191] width 188 height 18
click at [0, 0] on input "Our school supports the work and mission of the ACCS." at bounding box center [0, 0] width 0 height 0
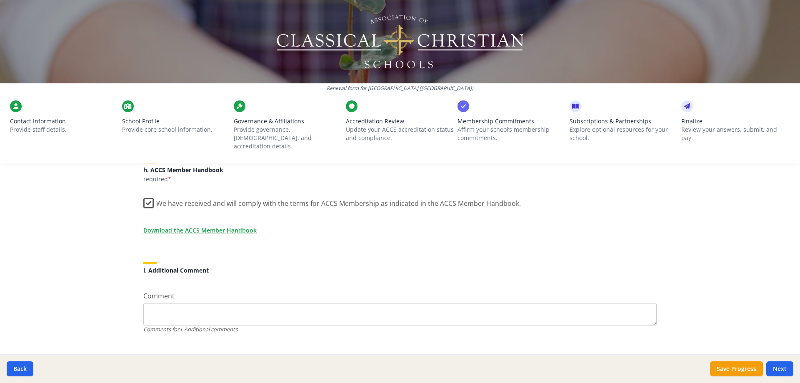
scroll to position [721, 0]
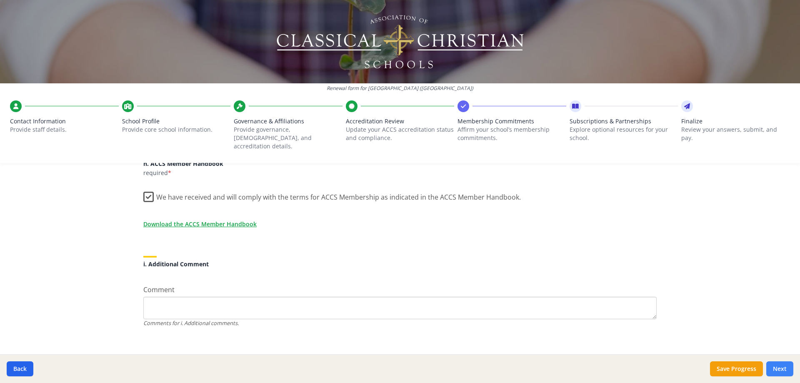
click at [774, 368] on button "Next" at bounding box center [779, 368] width 27 height 15
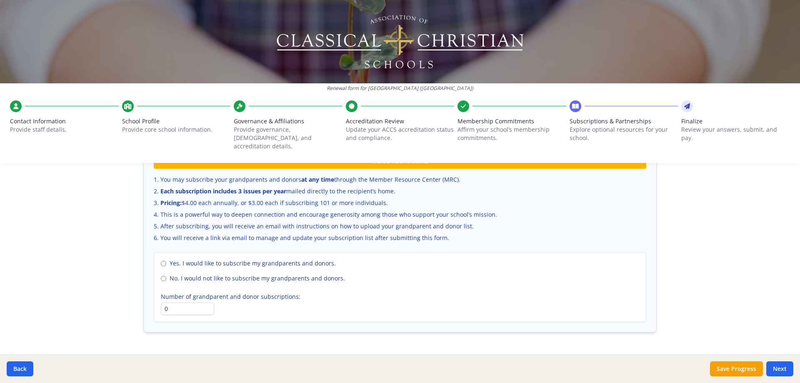
scroll to position [528, 0]
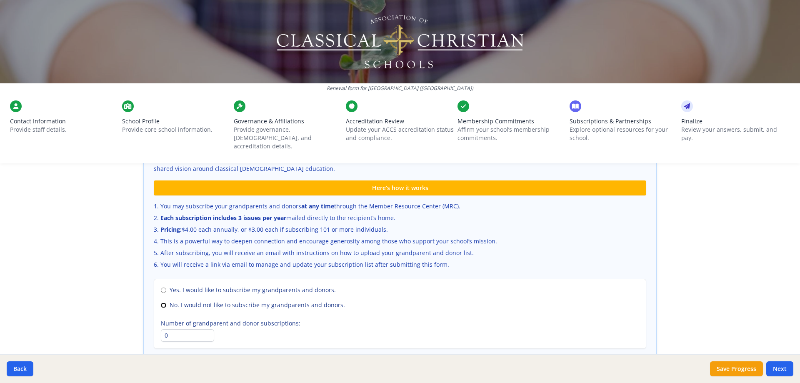
click at [163, 302] on input "No. I would not like to subscribe my grandparents and donors." at bounding box center [163, 304] width 5 height 5
radio input "true"
click at [781, 370] on button "Next" at bounding box center [779, 368] width 27 height 15
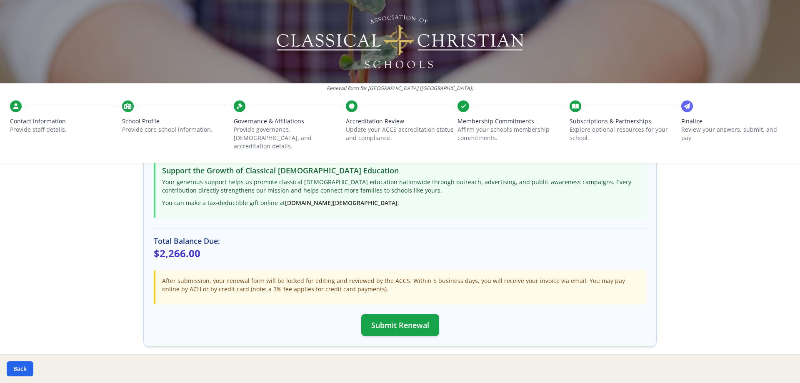
scroll to position [208, 0]
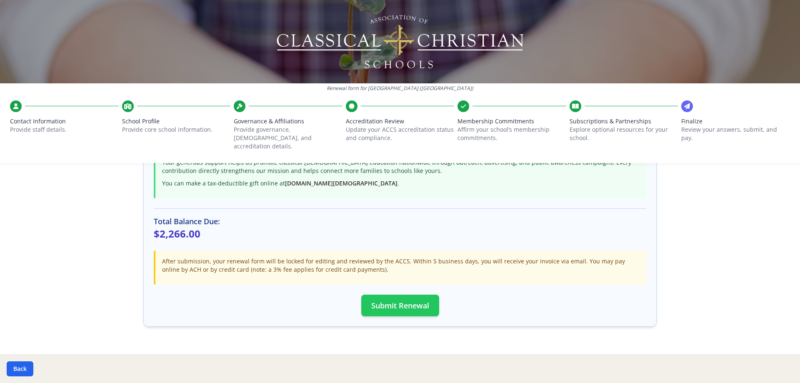
click at [403, 294] on button "Submit Renewal" at bounding box center [400, 305] width 78 height 22
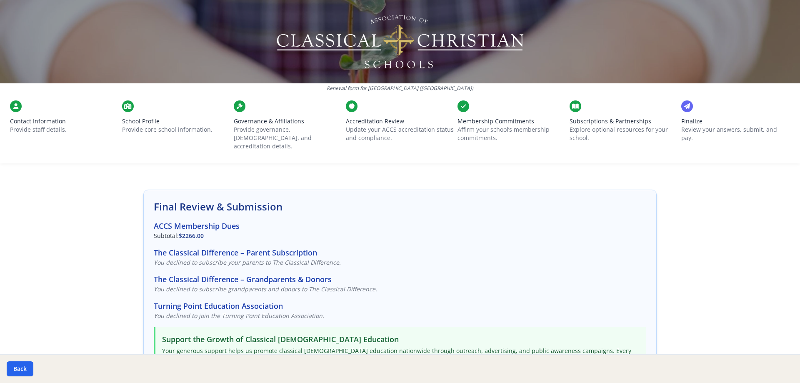
scroll to position [0, 0]
